Goal: Complete application form

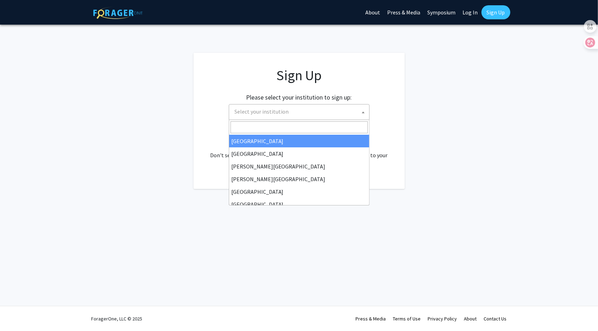
click at [306, 113] on span "Select your institution" at bounding box center [300, 112] width 137 height 14
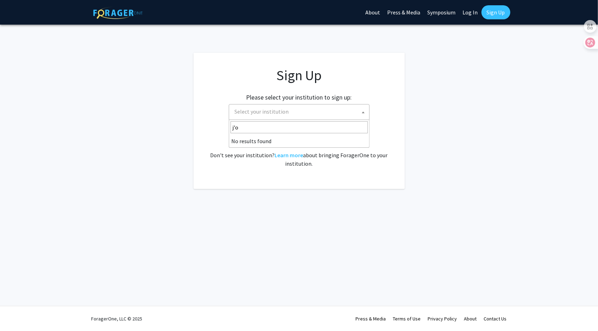
type input "j"
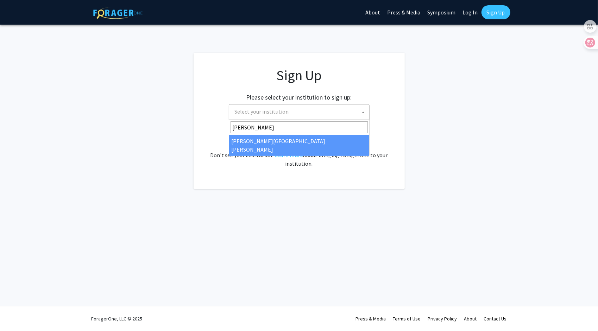
type input "[PERSON_NAME]"
select select "1"
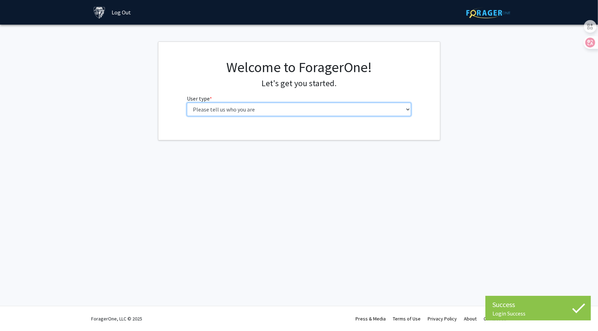
click at [284, 105] on select "Please tell us who you are Undergraduate Student Master's Student Doctoral Cand…" at bounding box center [299, 109] width 224 height 13
select select "2: masters"
click at [187, 103] on select "Please tell us who you are Undergraduate Student Master's Student Doctoral Cand…" at bounding box center [299, 109] width 224 height 13
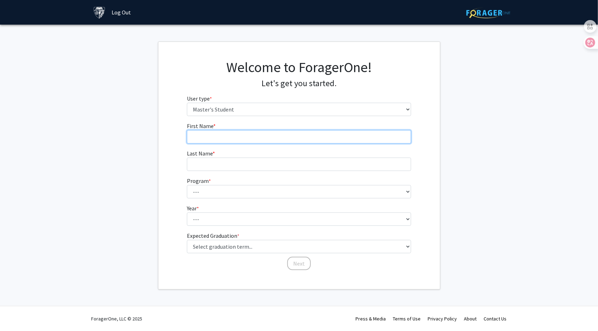
click at [246, 139] on input "First Name * required" at bounding box center [299, 136] width 224 height 13
type input "Rui"
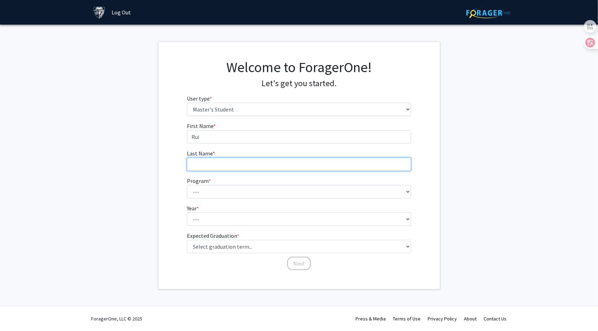
click at [262, 166] on input "Last Name * required" at bounding box center [299, 164] width 224 height 13
type input "[PERSON_NAME]"
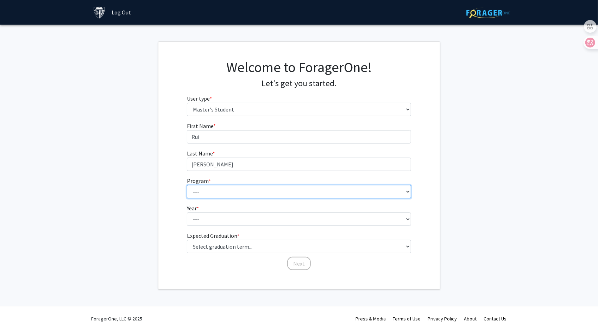
click at [240, 189] on select "--- Anatomy Education Applied and Computational Mathematics Applied Biomedical …" at bounding box center [299, 191] width 224 height 13
select select "93: 79"
click at [187, 185] on select "--- Anatomy Education Applied and Computational Mathematics Applied Biomedical …" at bounding box center [299, 191] width 224 height 13
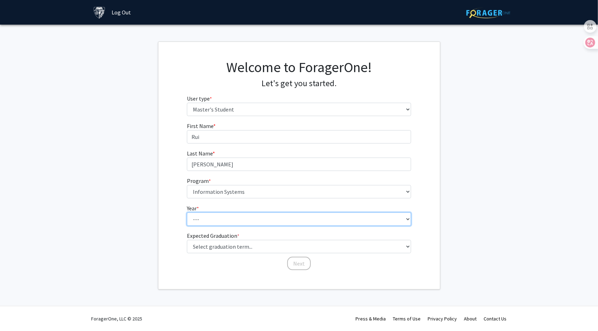
click at [220, 221] on select "--- First Year Second Year" at bounding box center [299, 219] width 224 height 13
select select "1: first_year"
click at [187, 213] on select "--- First Year Second Year" at bounding box center [299, 219] width 224 height 13
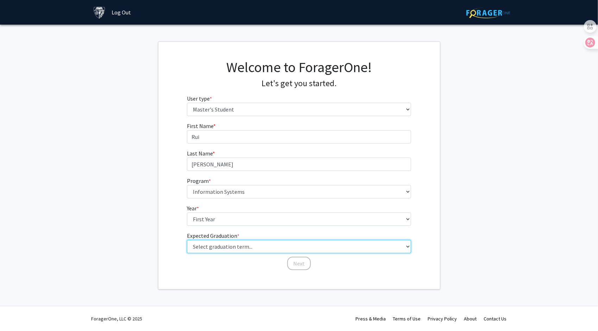
click at [241, 247] on select "Select graduation term... Spring 2025 Summer 2025 Fall 2025 Winter 2025 Spring …" at bounding box center [299, 246] width 224 height 13
click at [187, 240] on select "Select graduation term... Spring 2025 Summer 2025 Fall 2025 Winter 2025 Spring …" at bounding box center [299, 246] width 224 height 13
click at [288, 248] on select "Select graduation term... Spring 2025 Summer 2025 Fall 2025 Winter 2025 Spring …" at bounding box center [299, 246] width 224 height 13
select select "7: fall_2026"
click at [187, 240] on select "Select graduation term... Spring 2025 Summer 2025 Fall 2025 Winter 2025 Spring …" at bounding box center [299, 246] width 224 height 13
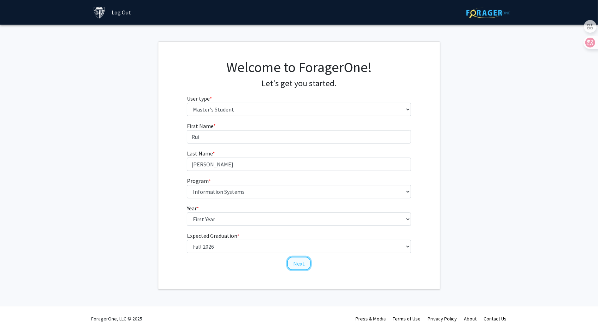
click at [304, 263] on button "Next" at bounding box center [299, 263] width 24 height 13
